Goal: Transaction & Acquisition: Purchase product/service

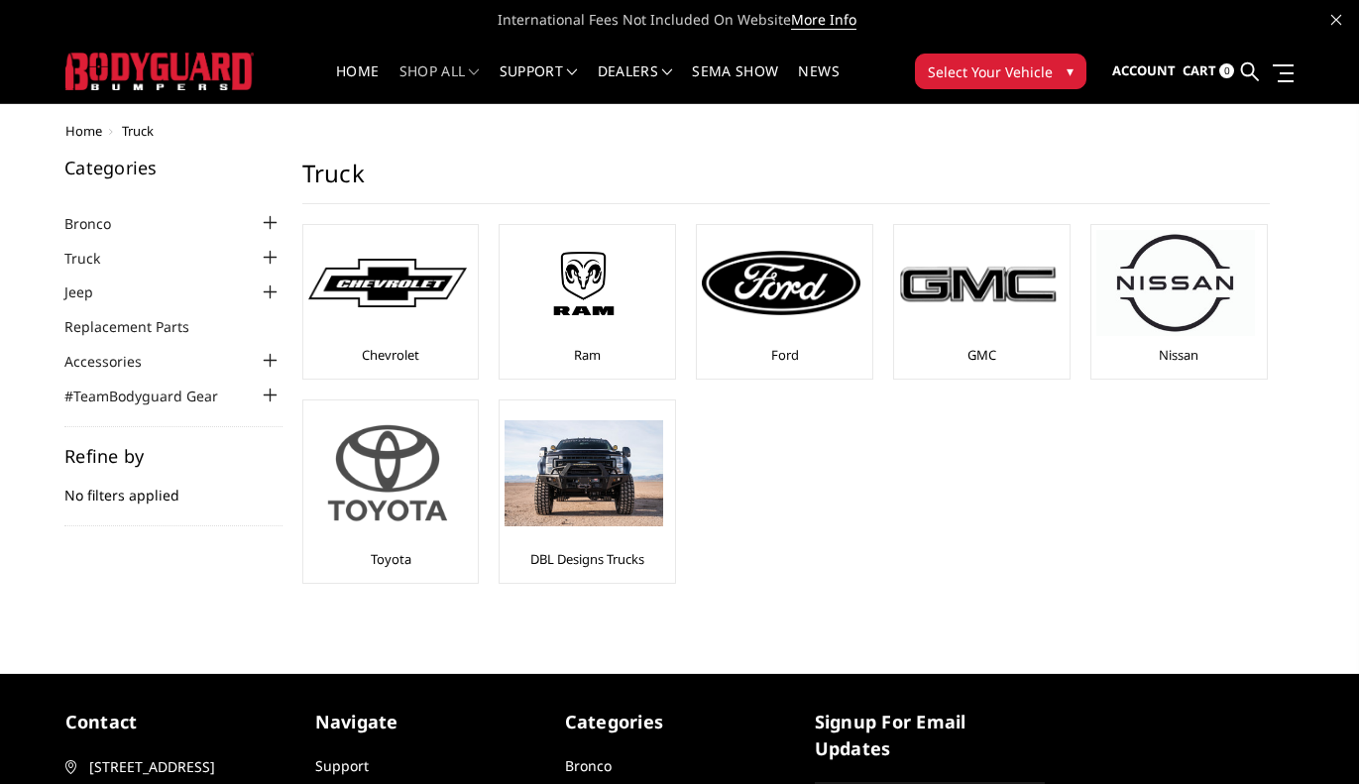
click at [432, 537] on img at bounding box center [387, 473] width 159 height 135
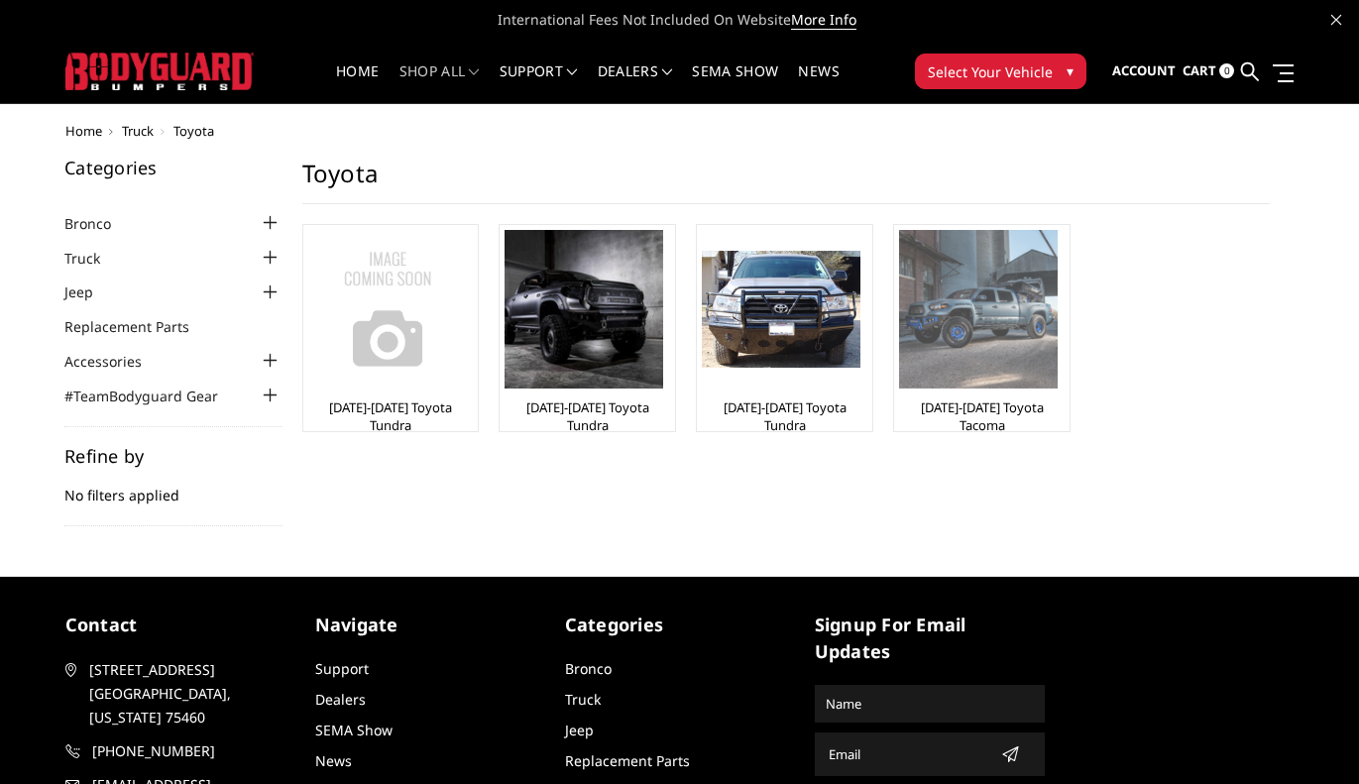
click at [1034, 328] on img at bounding box center [978, 309] width 159 height 159
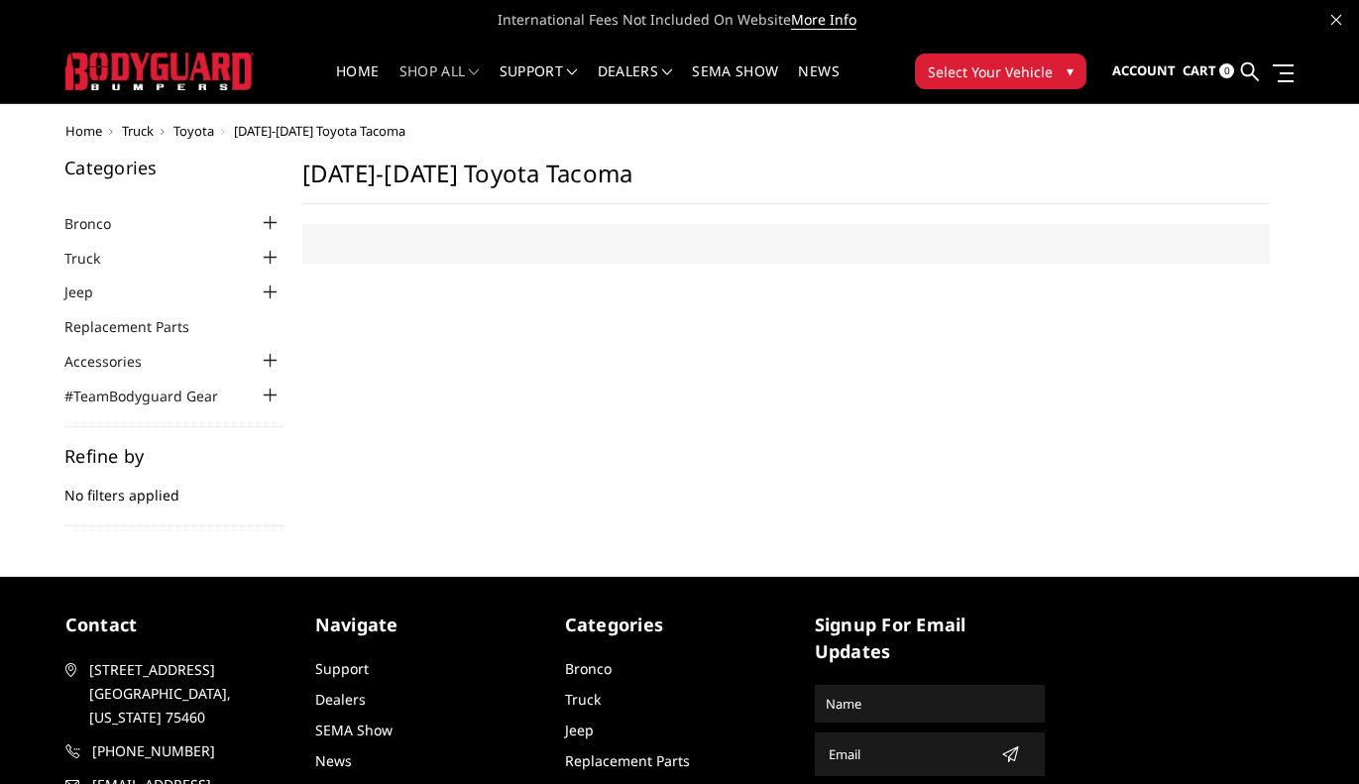
select select "US"
